Goal: Transaction & Acquisition: Book appointment/travel/reservation

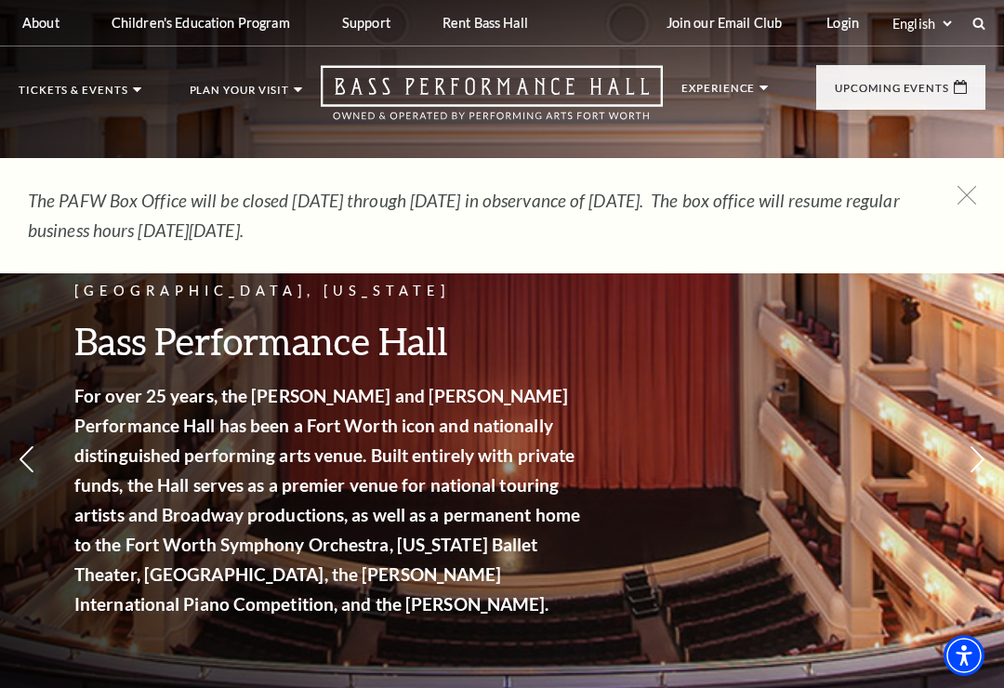
click at [401, 465] on span "View Events" at bounding box center [376, 476] width 98 height 23
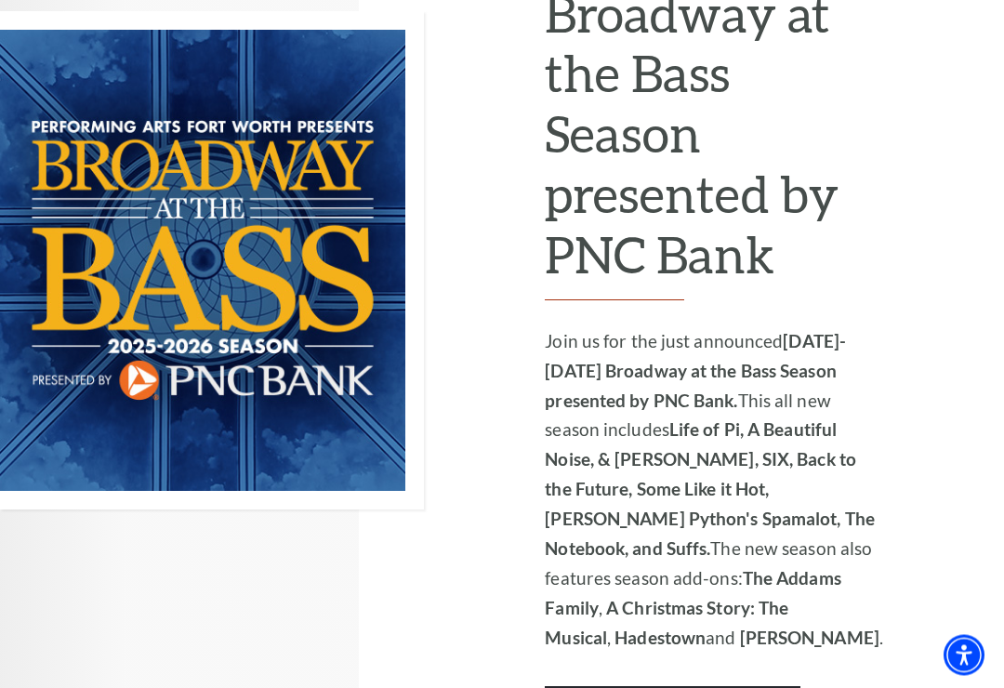
scroll to position [1348, 0]
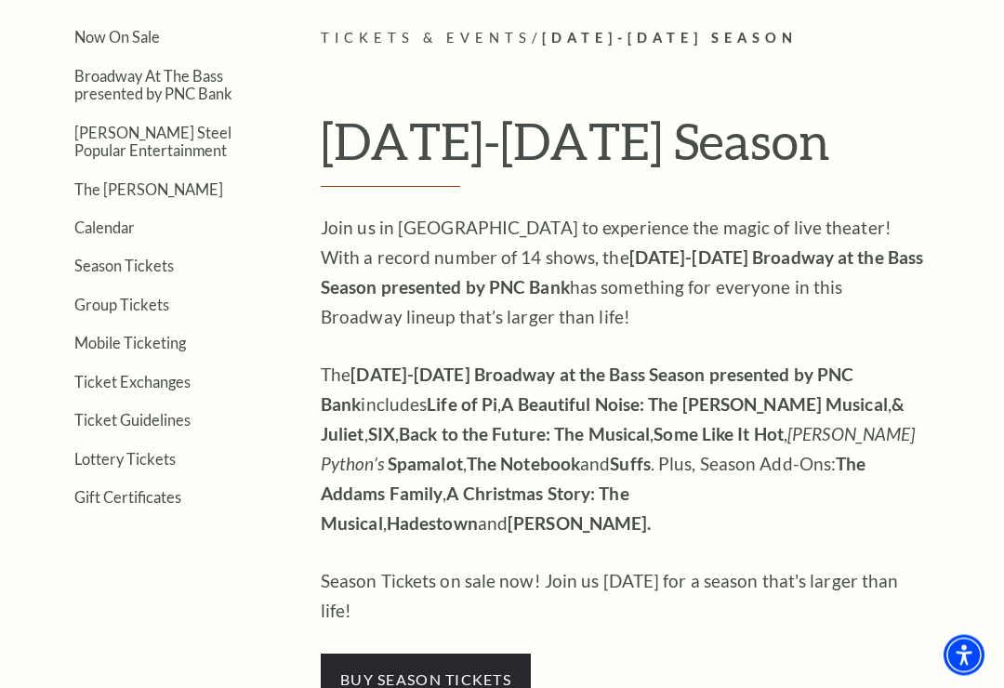
scroll to position [406, 0]
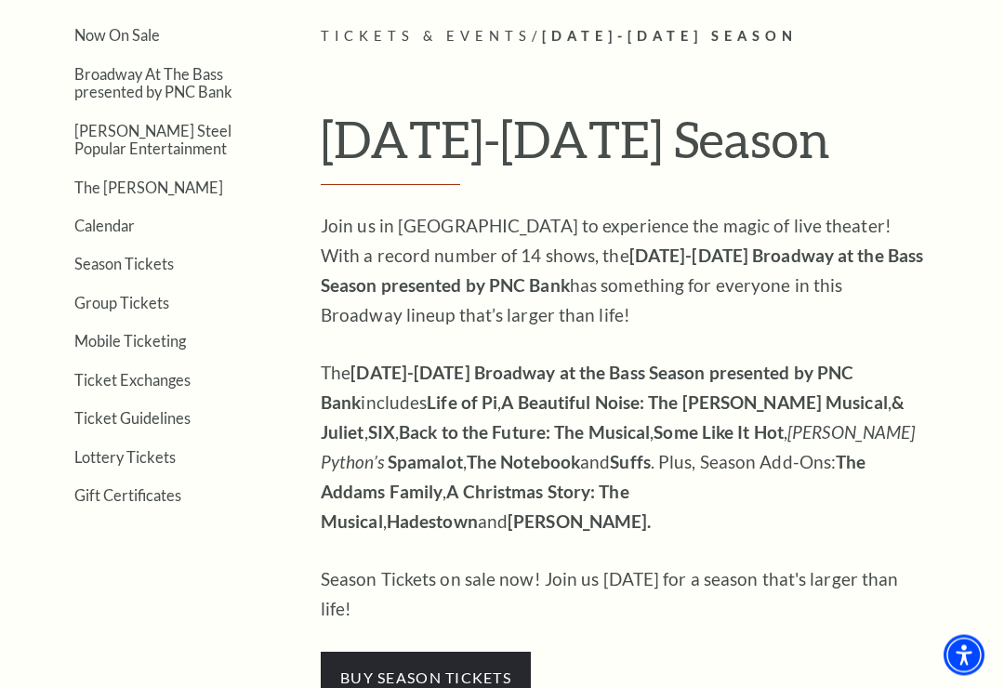
click at [177, 420] on link "Ticket Guidelines" at bounding box center [132, 419] width 116 height 18
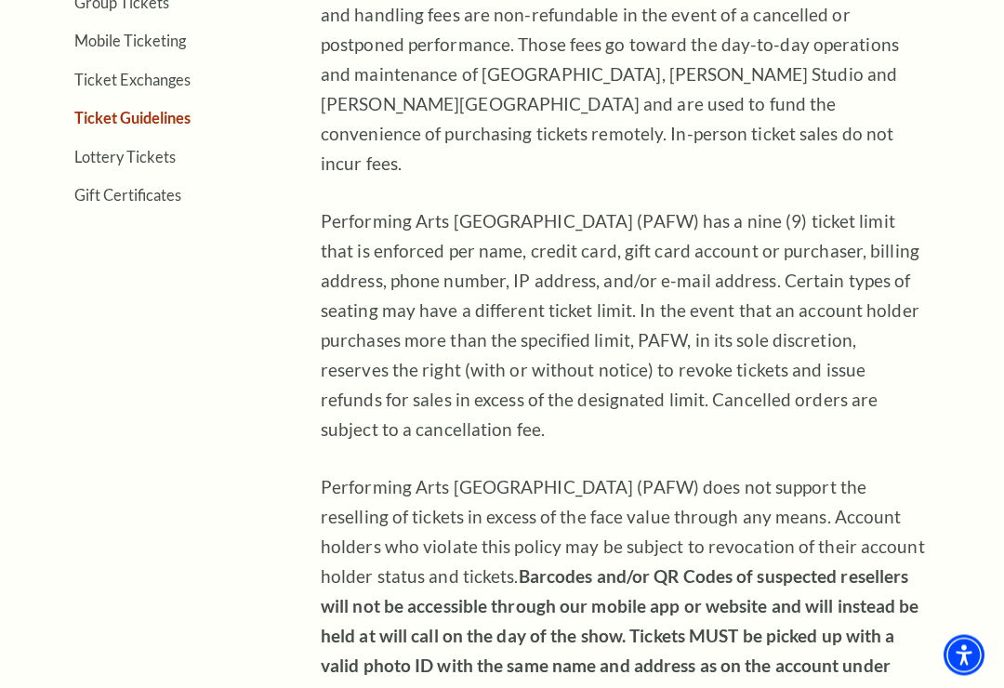
scroll to position [720, 0]
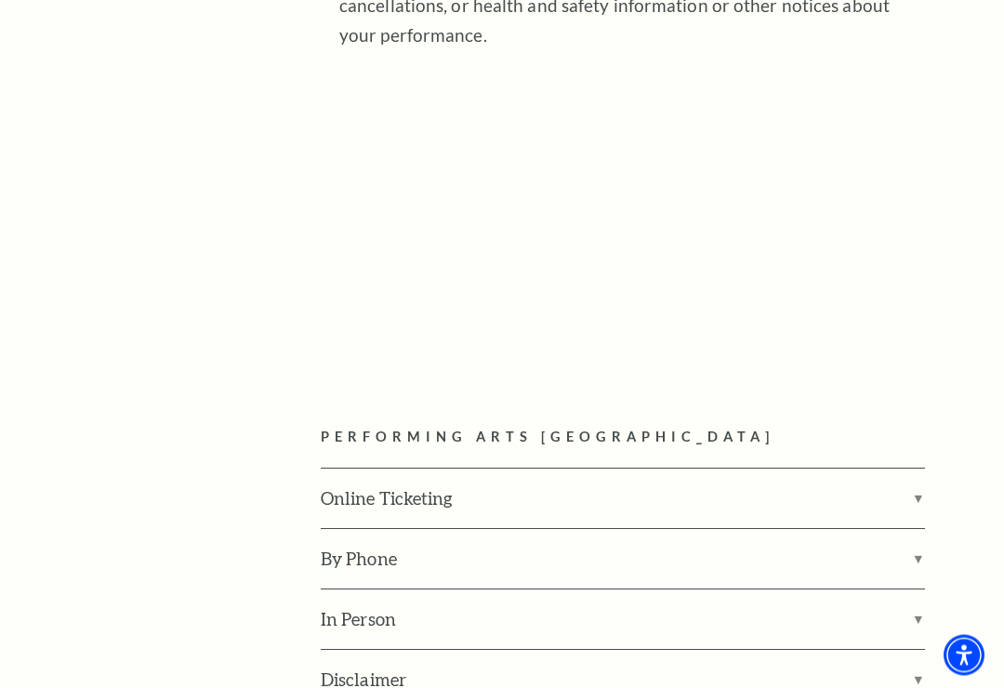
scroll to position [2187, 0]
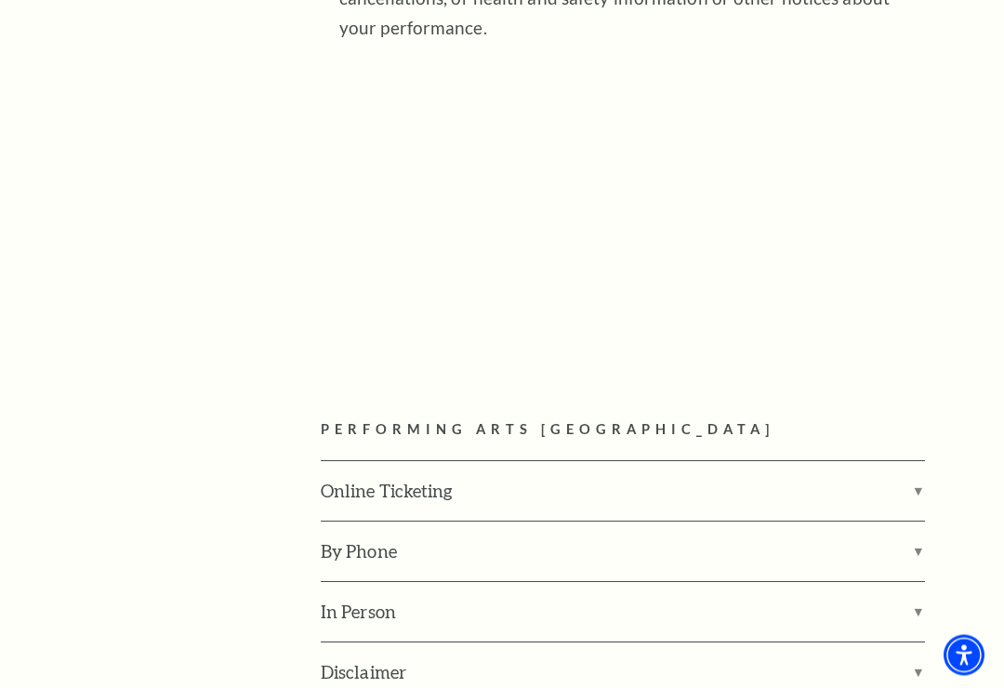
click at [922, 462] on label "Online Ticketing" at bounding box center [623, 491] width 604 height 59
click at [0, 0] on input "Online Ticketing" at bounding box center [0, 0] width 0 height 0
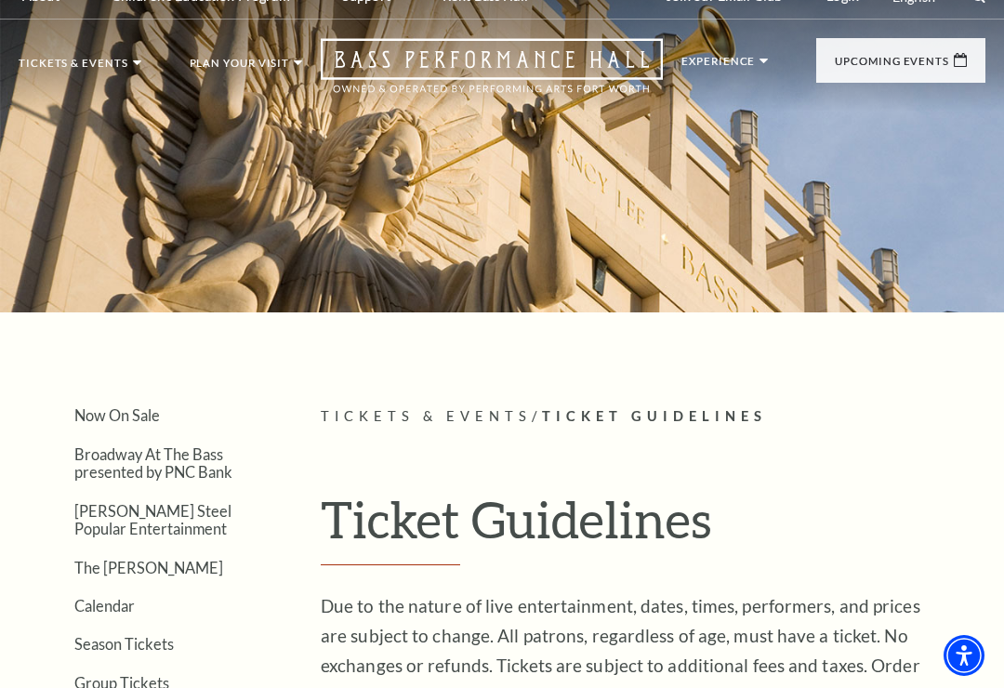
scroll to position [0, 0]
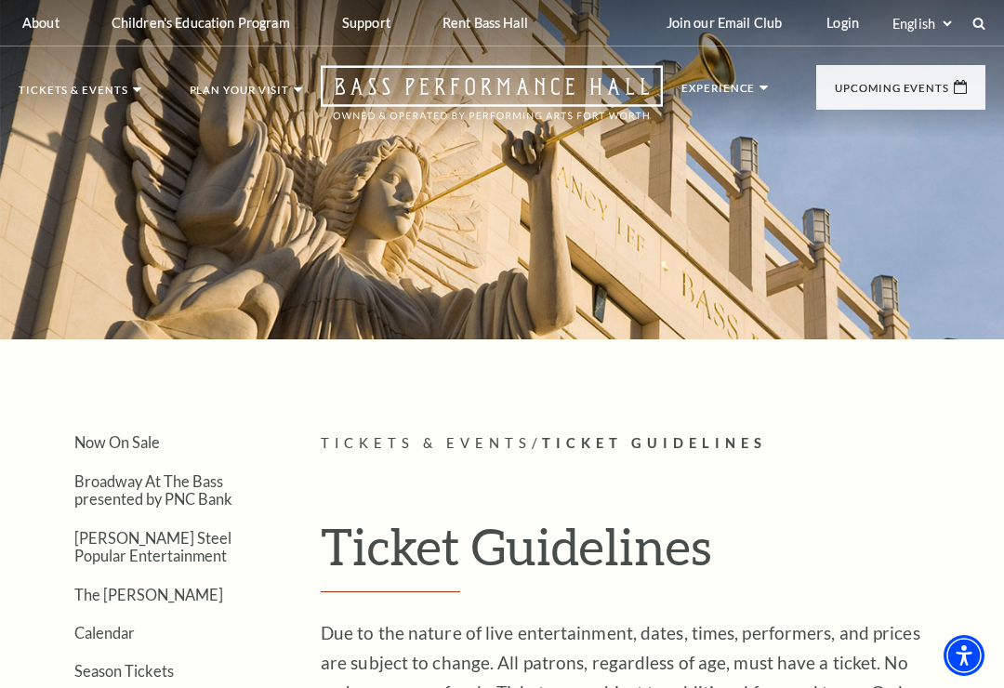
click at [102, 174] on link "Now On Sale" at bounding box center [87, 177] width 107 height 16
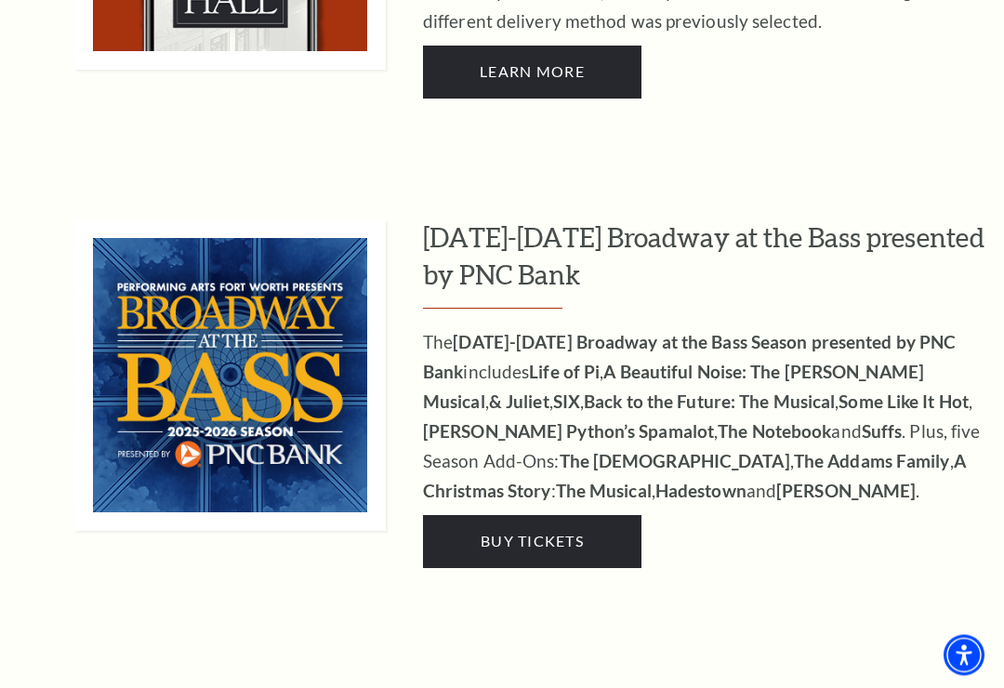
scroll to position [1548, 0]
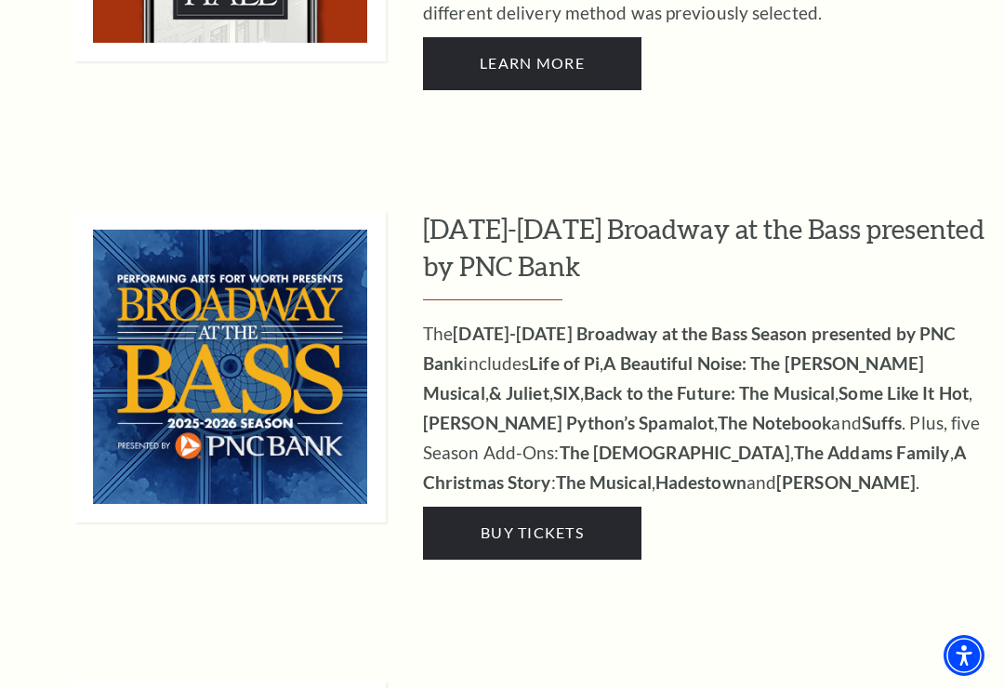
click at [529, 523] on span "Buy Tickets" at bounding box center [532, 532] width 103 height 18
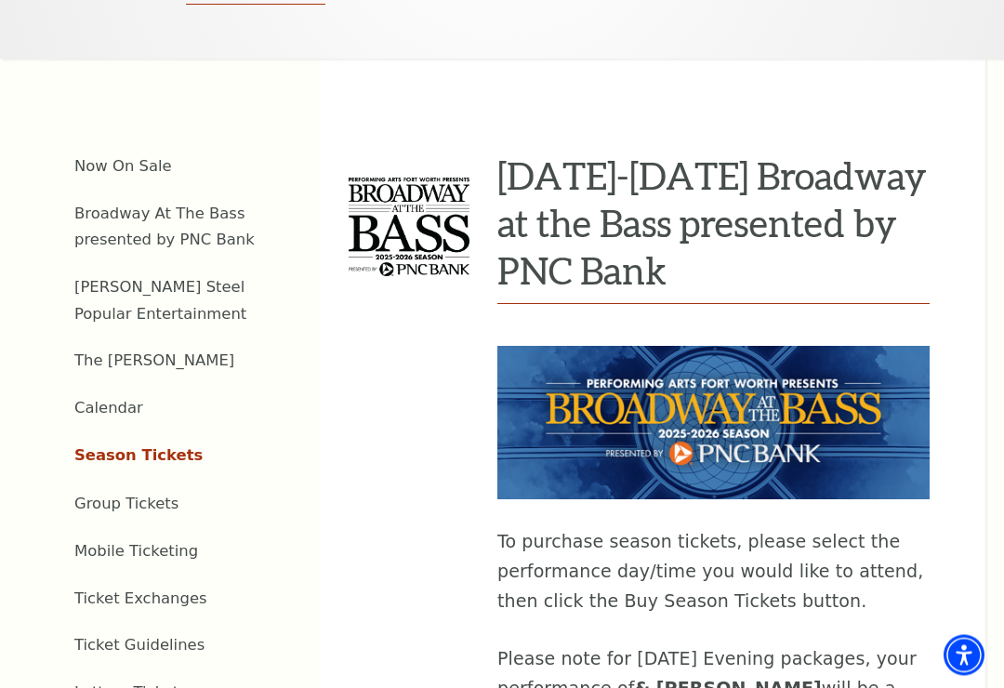
scroll to position [523, 0]
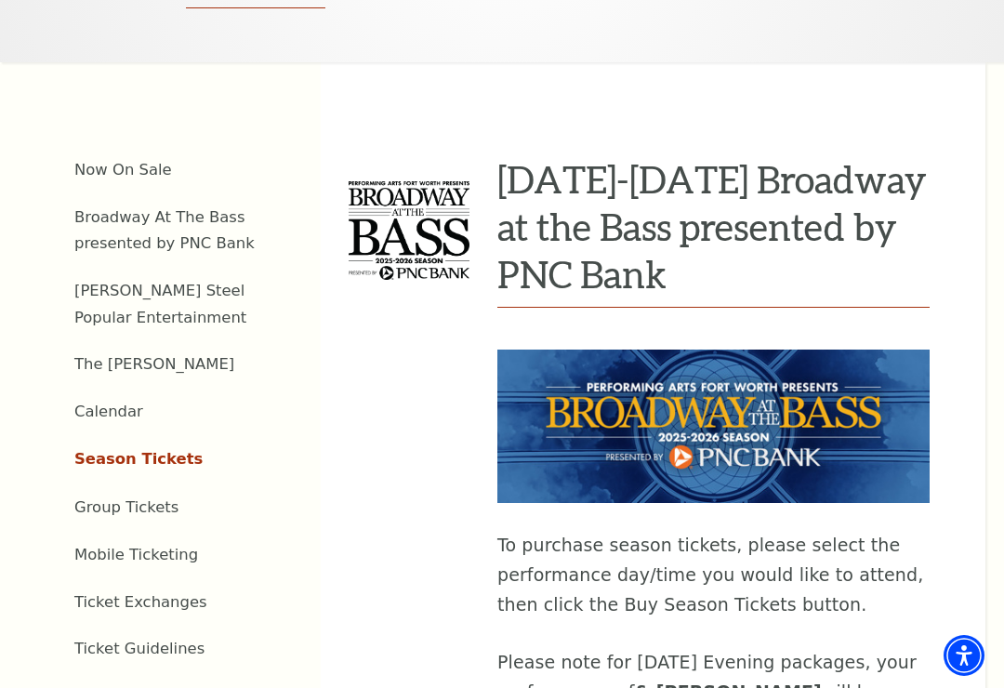
click at [107, 402] on link "Calendar" at bounding box center [108, 411] width 69 height 18
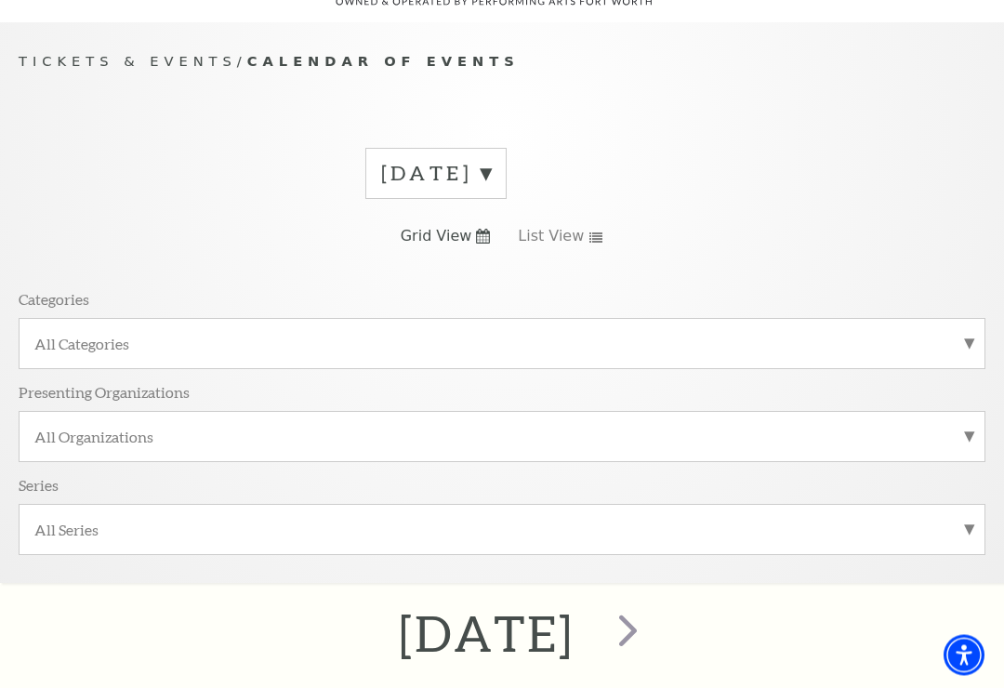
scroll to position [156, 0]
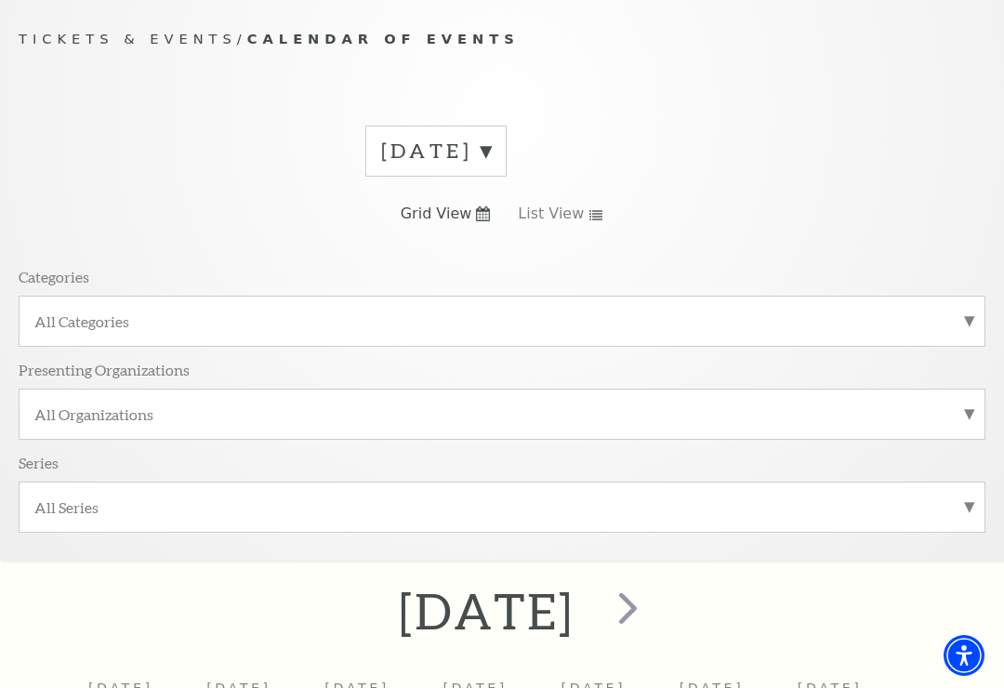
click at [965, 320] on label "All Categories" at bounding box center [501, 321] width 935 height 20
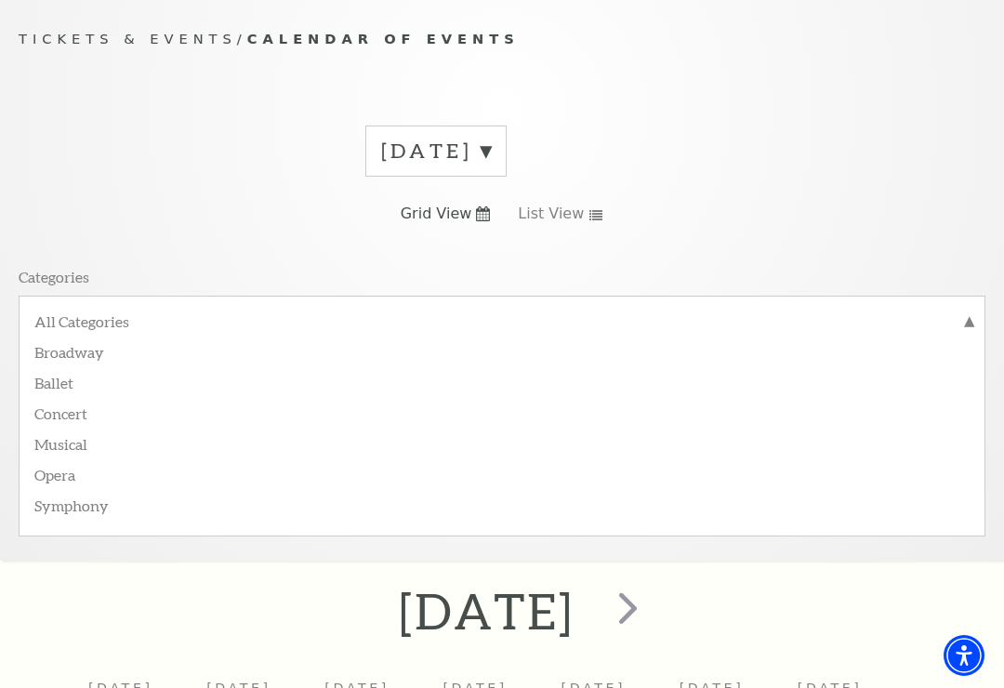
click at [78, 446] on label "Musical" at bounding box center [501, 443] width 935 height 31
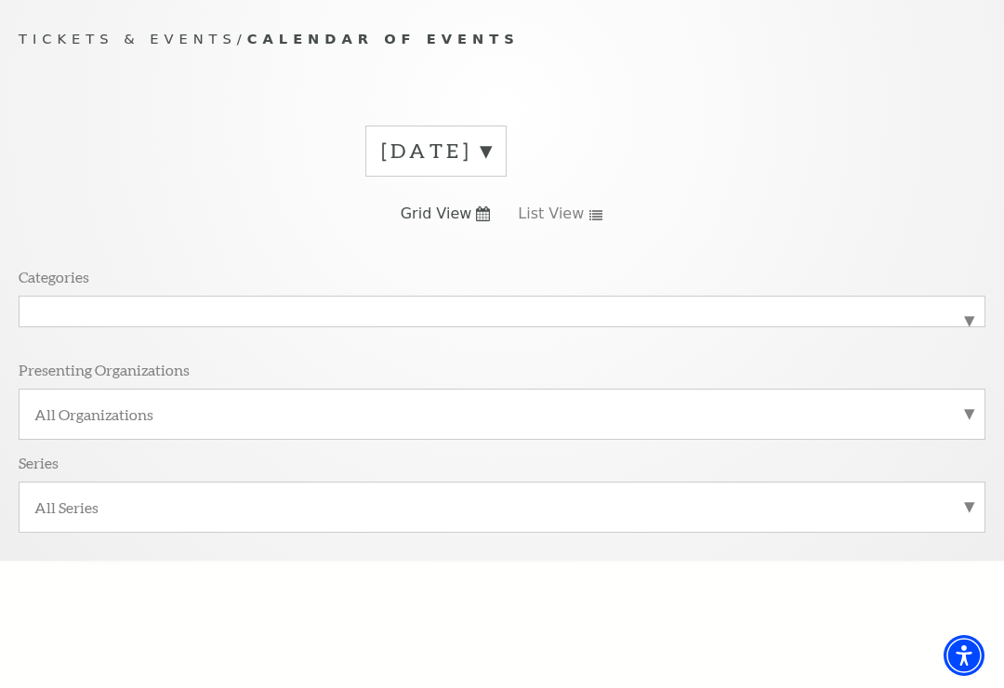
click at [968, 404] on label "All Organizations" at bounding box center [501, 414] width 935 height 20
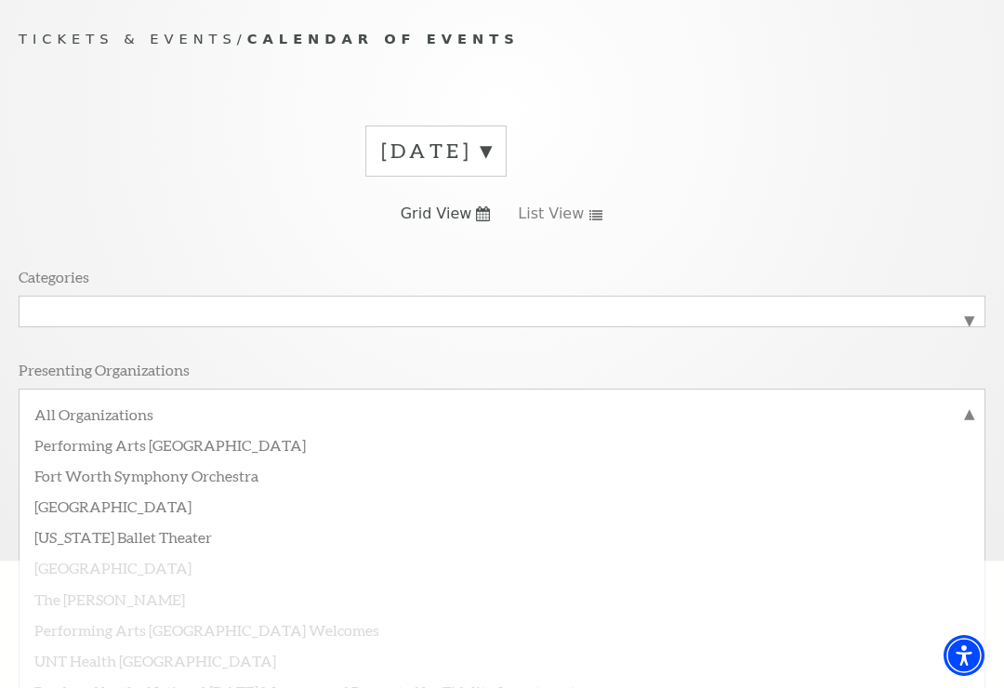
click at [966, 165] on div "August 2025 Grid View List View Categories All Categories Musical Presenting Or…" at bounding box center [502, 336] width 967 height 448
click at [939, 214] on div "August 2025 Grid View List View Categories All Categories Musical Presenting Or…" at bounding box center [502, 336] width 967 height 448
click at [967, 409] on label "All Organizations" at bounding box center [501, 416] width 935 height 24
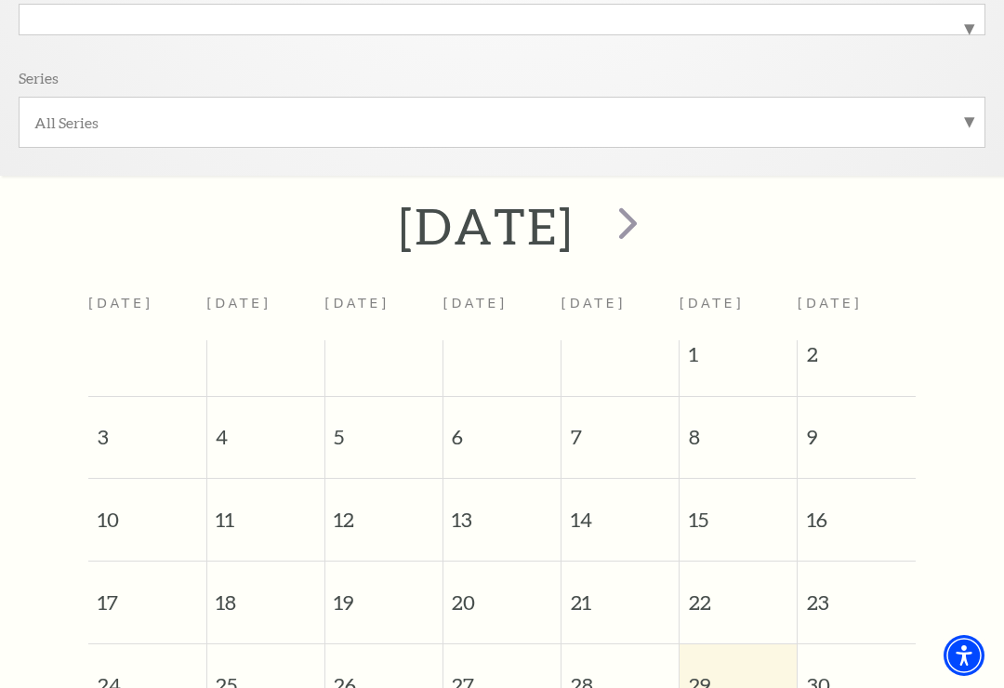
scroll to position [537, 0]
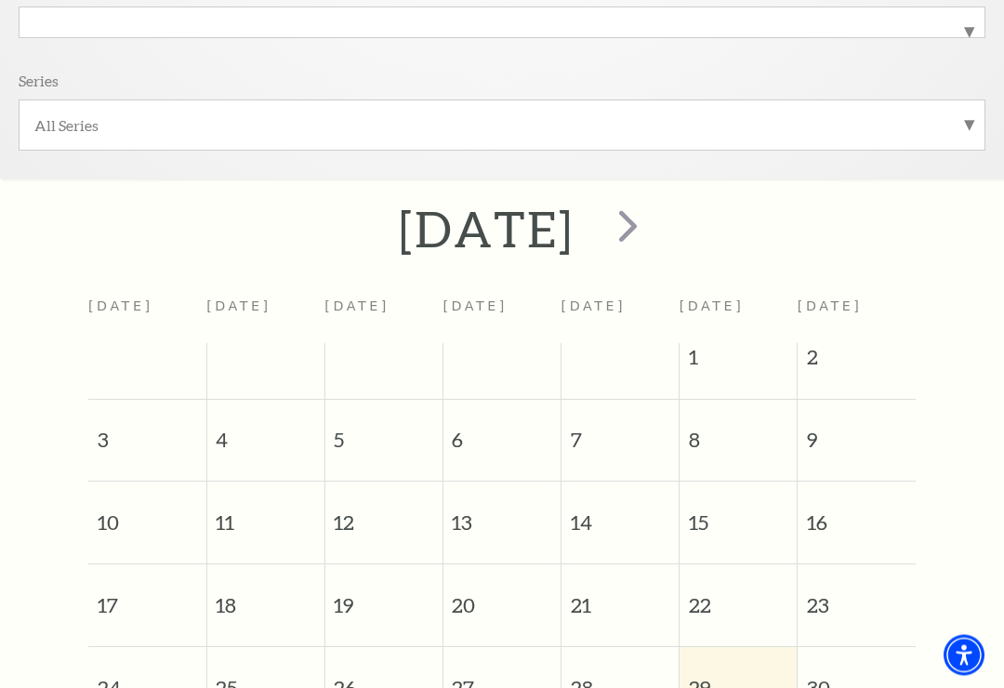
click at [654, 227] on span "next" at bounding box center [627, 226] width 53 height 53
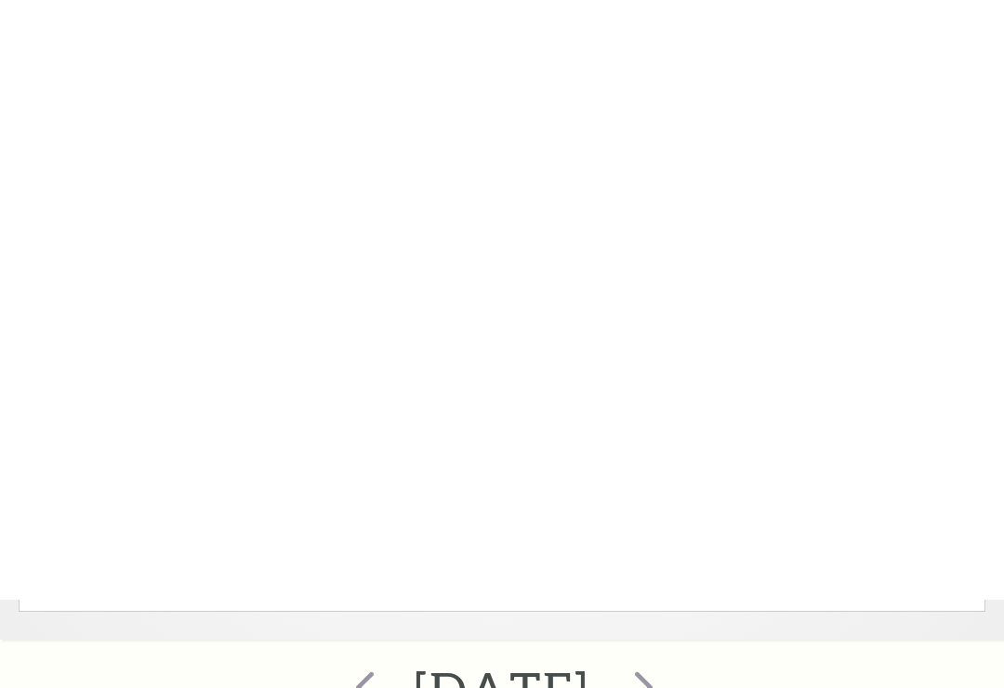
scroll to position [0, 0]
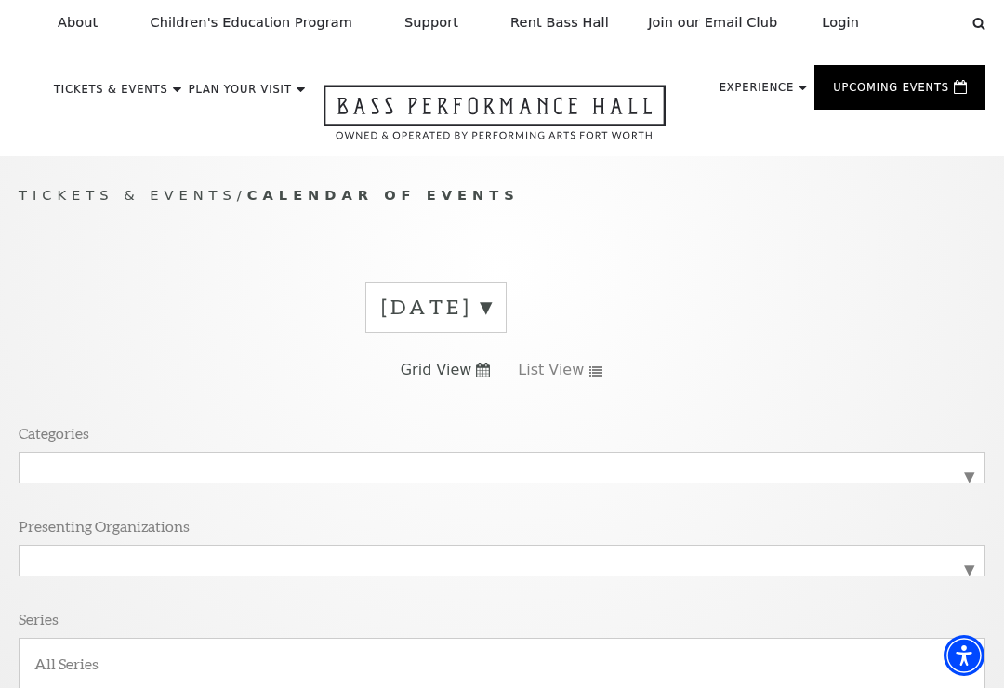
click at [396, 498] on span "View Events" at bounding box center [383, 505] width 113 height 23
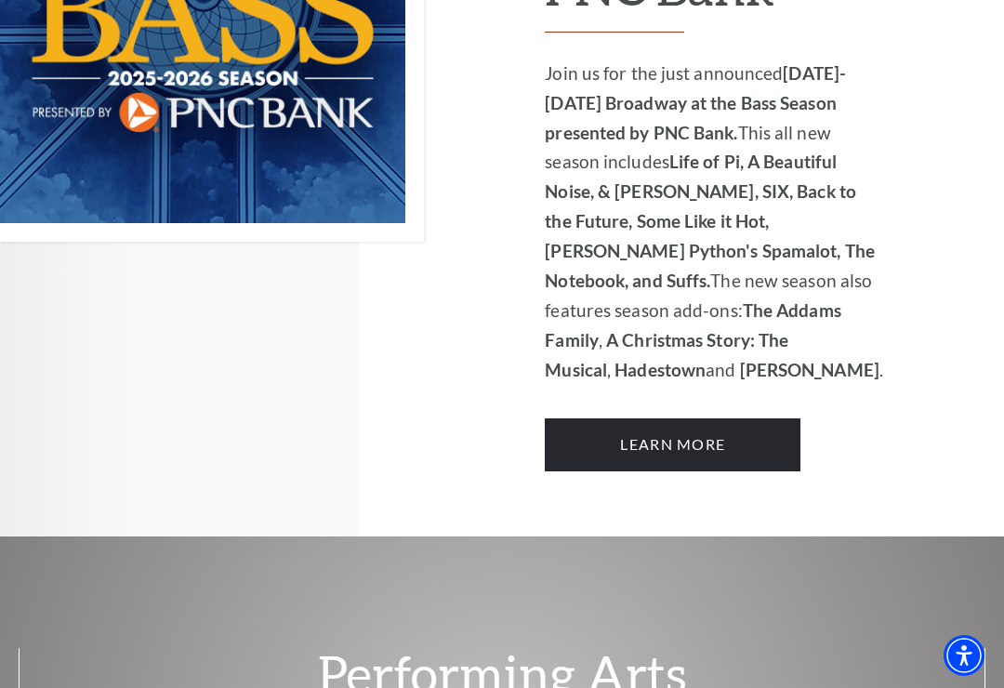
scroll to position [1576, 0]
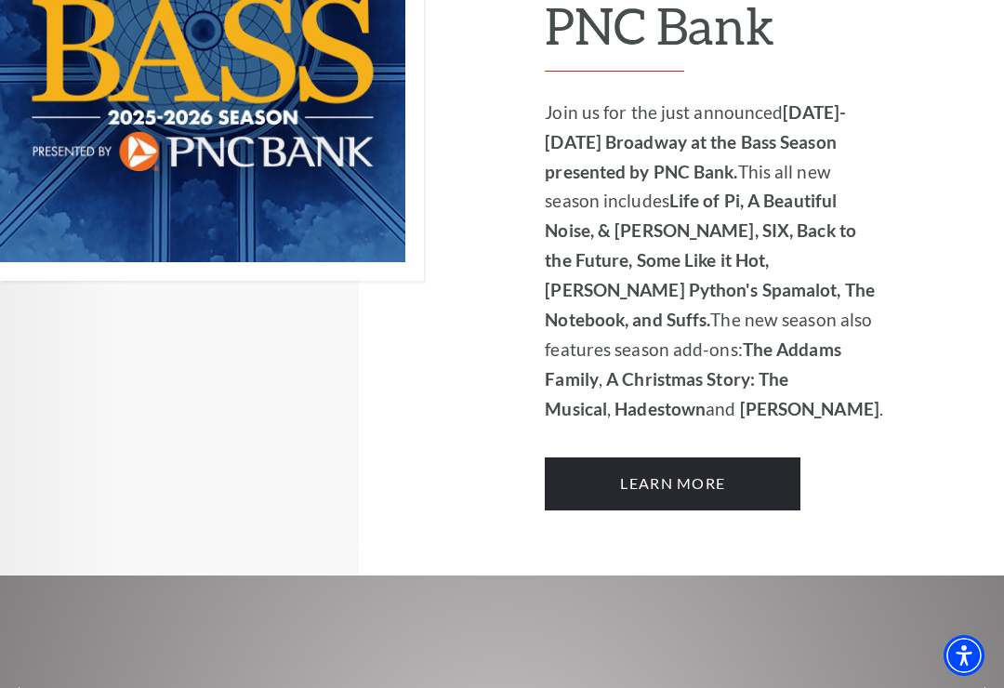
click at [688, 457] on link "Learn More" at bounding box center [673, 483] width 256 height 52
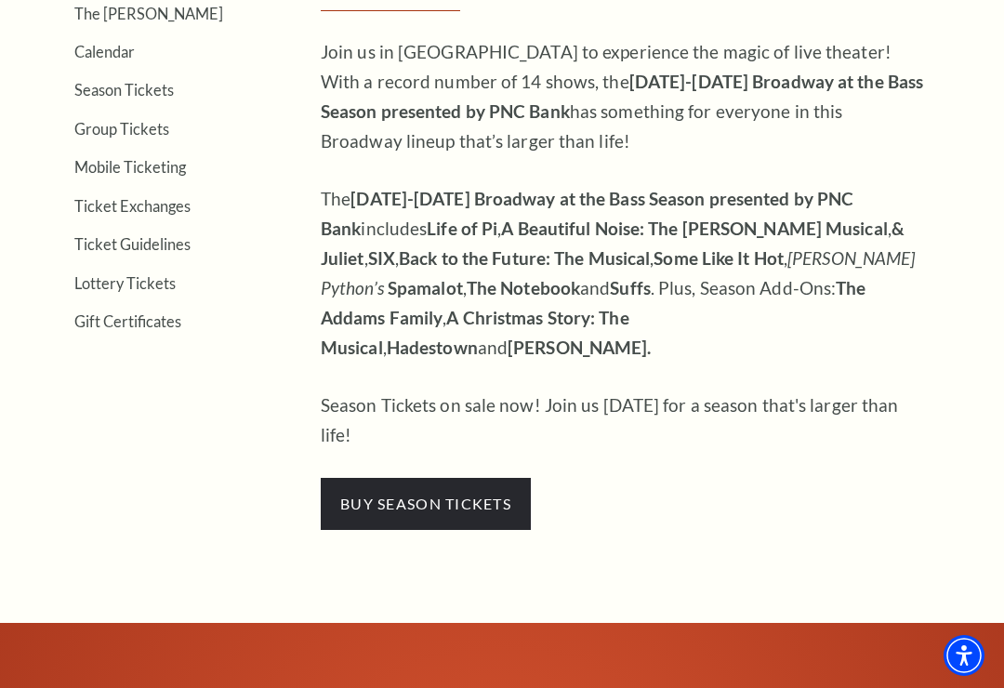
scroll to position [580, 0]
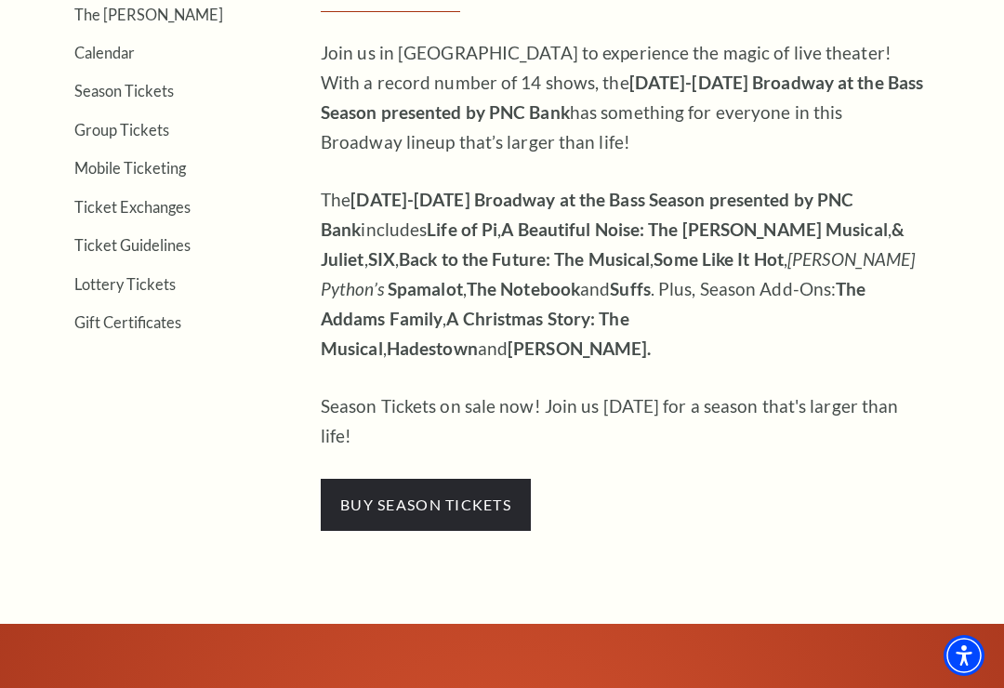
click at [651, 337] on strong "[PERSON_NAME]." at bounding box center [579, 347] width 143 height 21
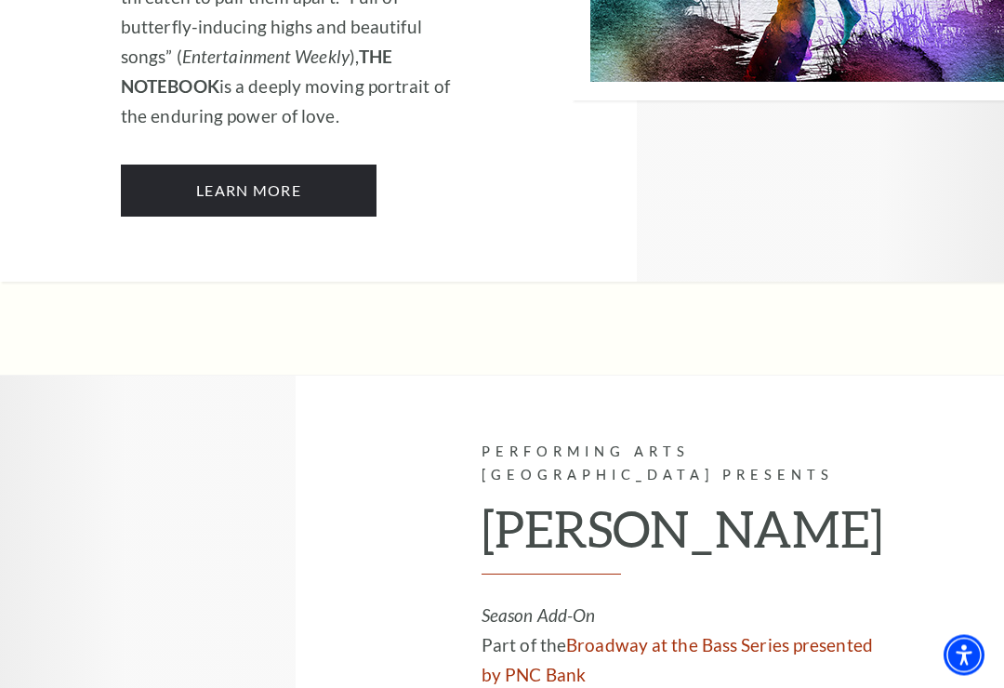
scroll to position [14148, 0]
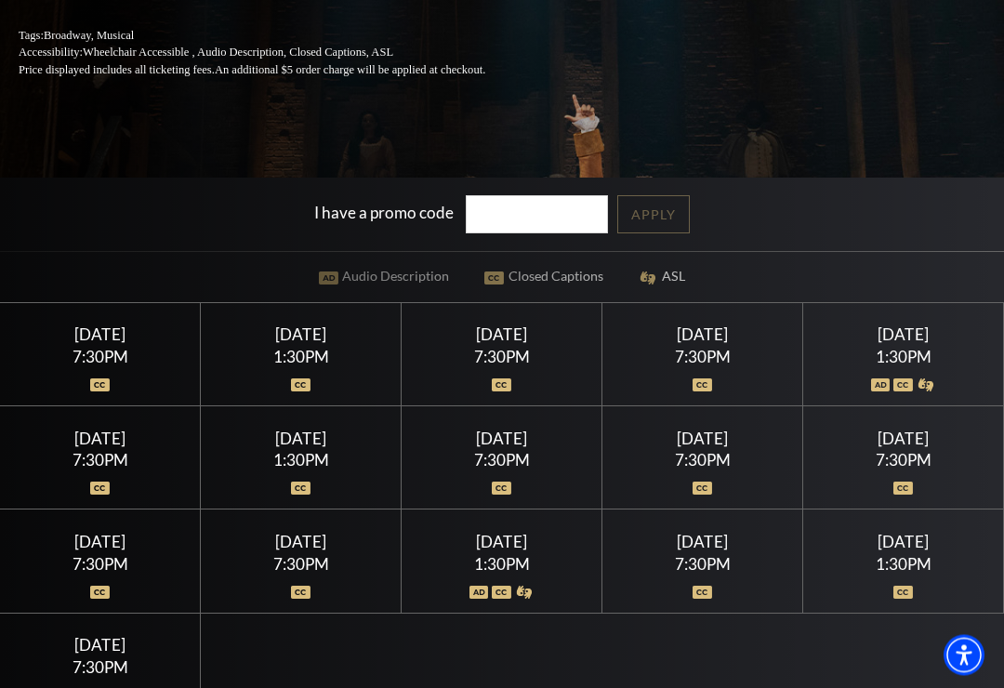
scroll to position [359, 0]
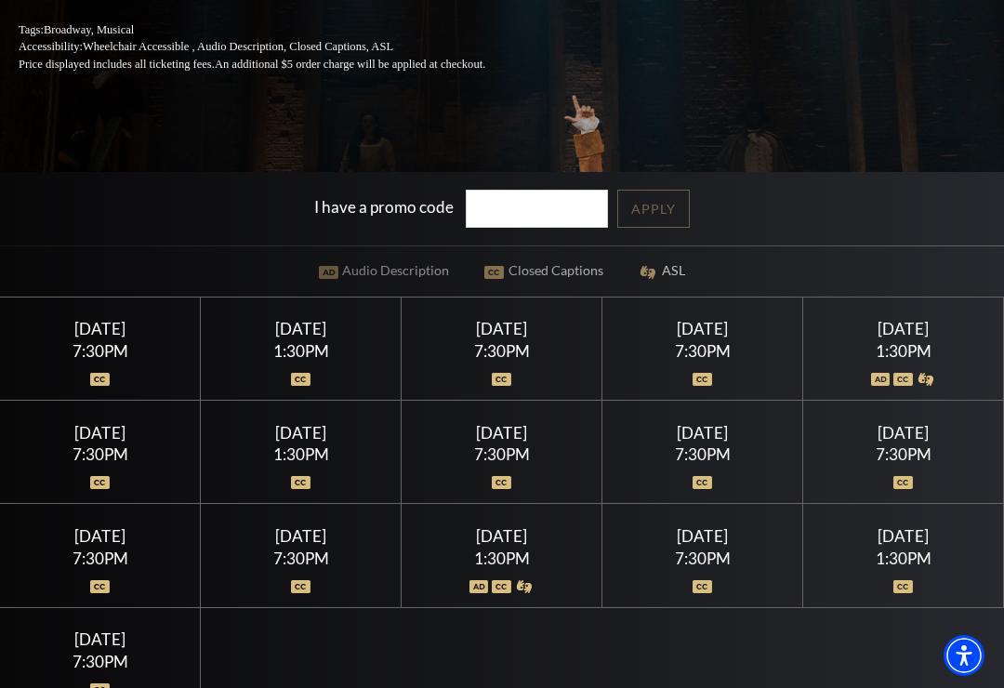
click at [909, 363] on div "[DATE] 1:30PM" at bounding box center [903, 348] width 201 height 103
click at [887, 377] on div at bounding box center [903, 368] width 156 height 19
click at [903, 359] on div "1:30PM" at bounding box center [903, 351] width 156 height 16
click at [911, 359] on div "1:30PM" at bounding box center [903, 351] width 156 height 16
click at [916, 359] on div "1:30PM" at bounding box center [903, 351] width 156 height 16
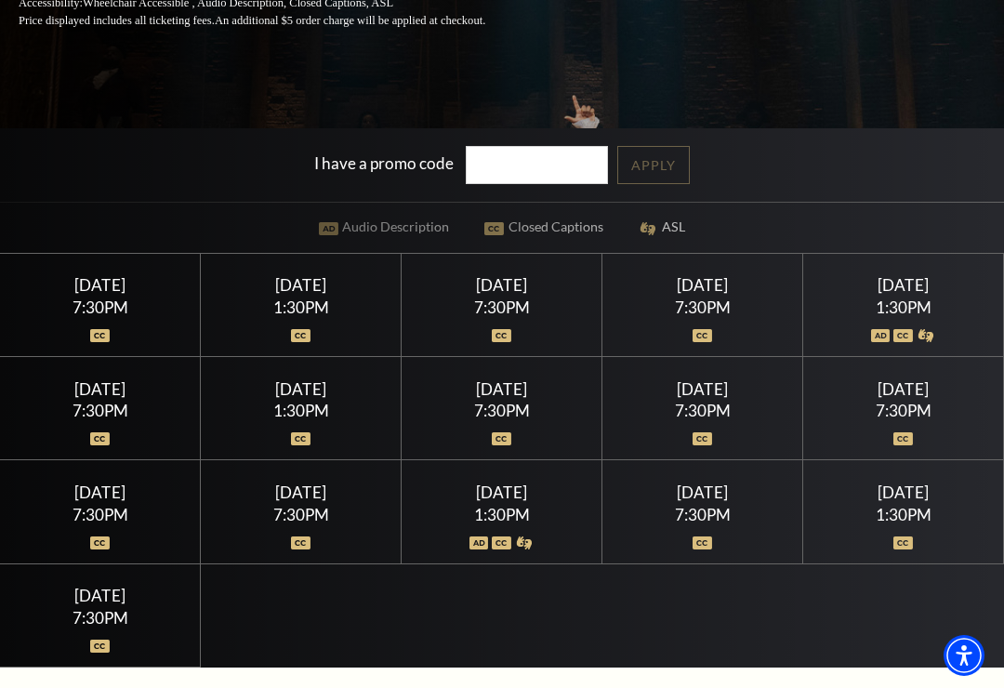
scroll to position [414, 0]
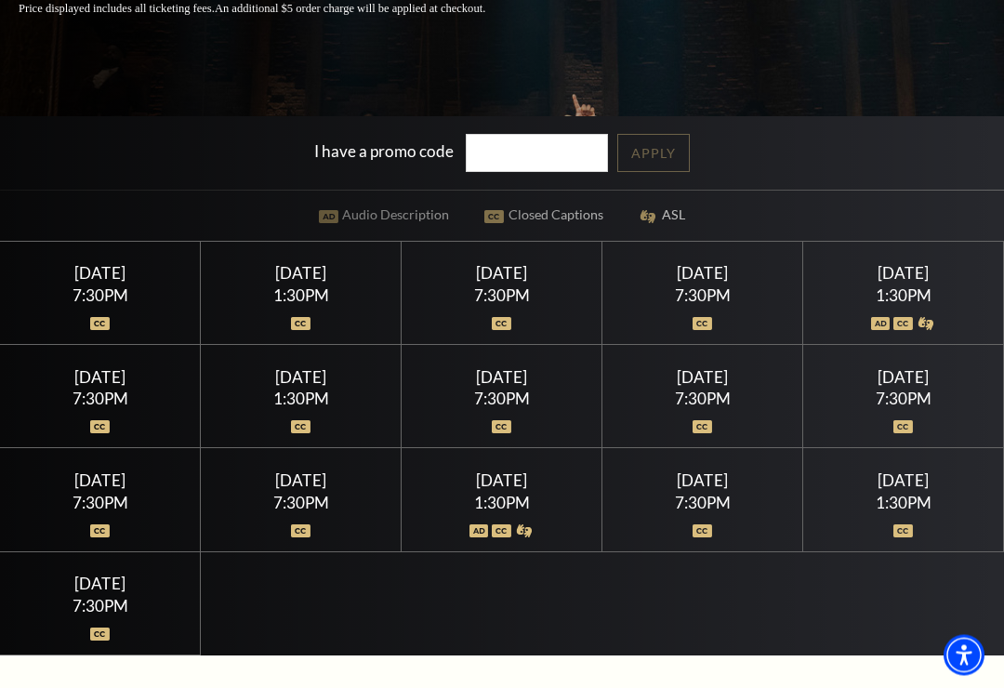
click at [907, 538] on img at bounding box center [903, 531] width 20 height 13
click at [893, 491] on div "[DATE]" at bounding box center [903, 481] width 156 height 20
click at [890, 491] on div "[DATE]" at bounding box center [903, 481] width 156 height 20
click at [896, 511] on div "1:30PM" at bounding box center [903, 503] width 156 height 16
click at [725, 513] on div "[DATE] 7:30PM" at bounding box center [702, 500] width 201 height 103
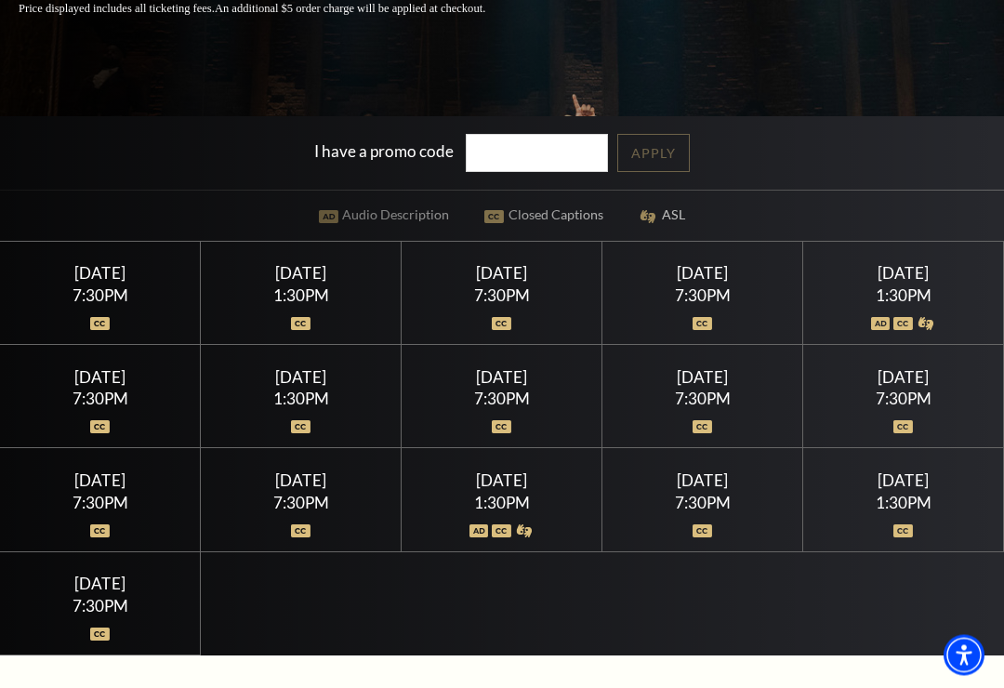
click at [950, 511] on div "1:30PM" at bounding box center [903, 503] width 156 height 16
click at [108, 656] on div "[DATE] 7:30PM" at bounding box center [100, 604] width 201 height 103
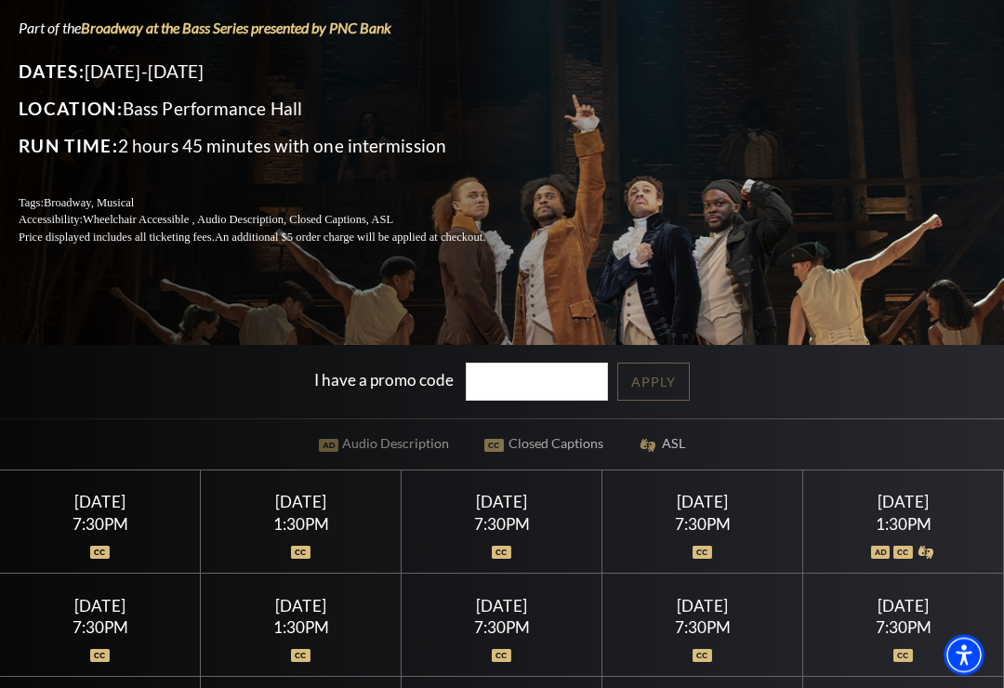
scroll to position [0, 0]
